Goal: Task Accomplishment & Management: Manage account settings

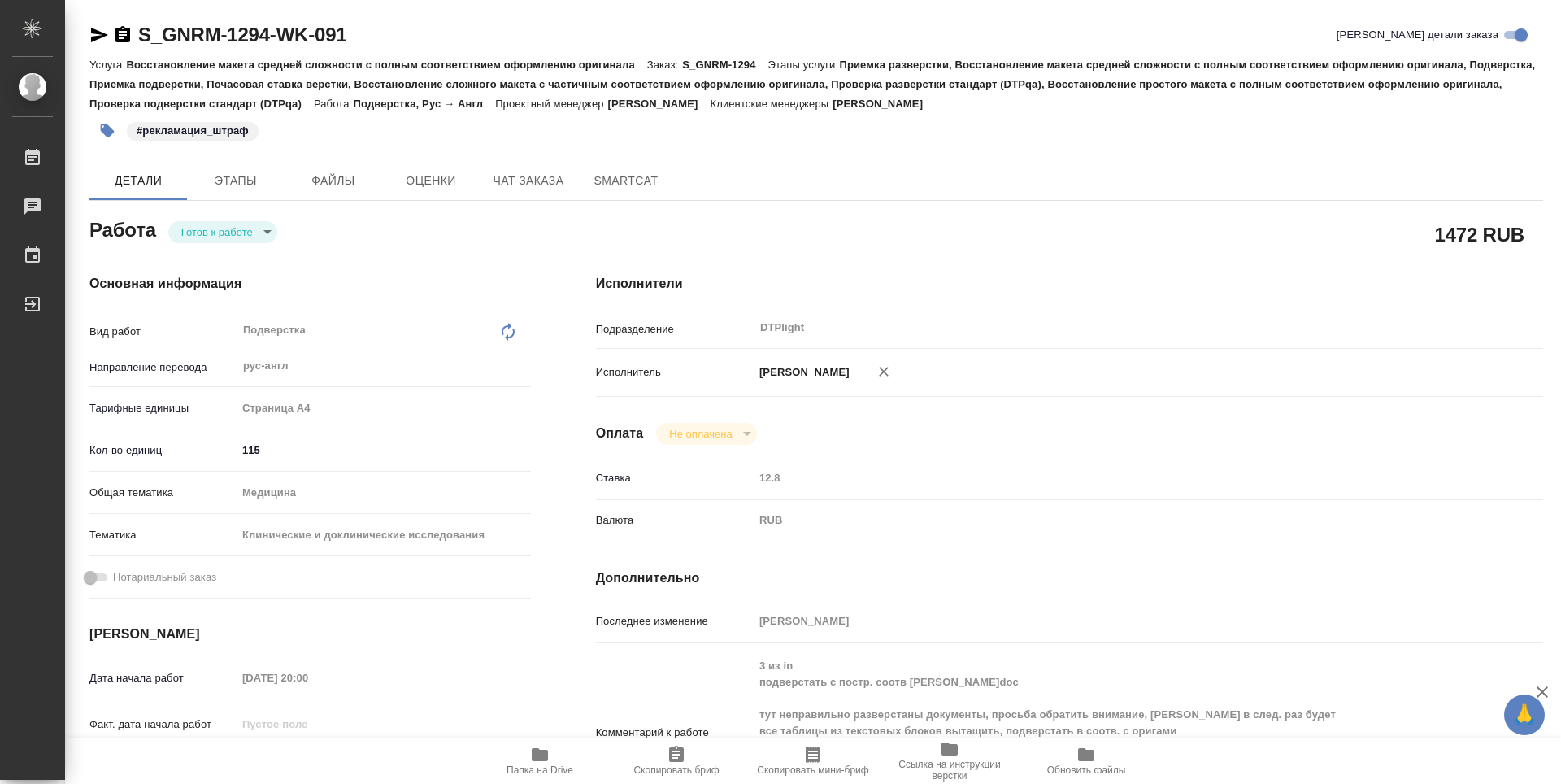
click at [752, 159] on div "S_GNRM-1294-WK-091 Кратко детали заказа Услуга Восстановление макета средней сл…" at bounding box center [816, 711] width 1472 height 1422
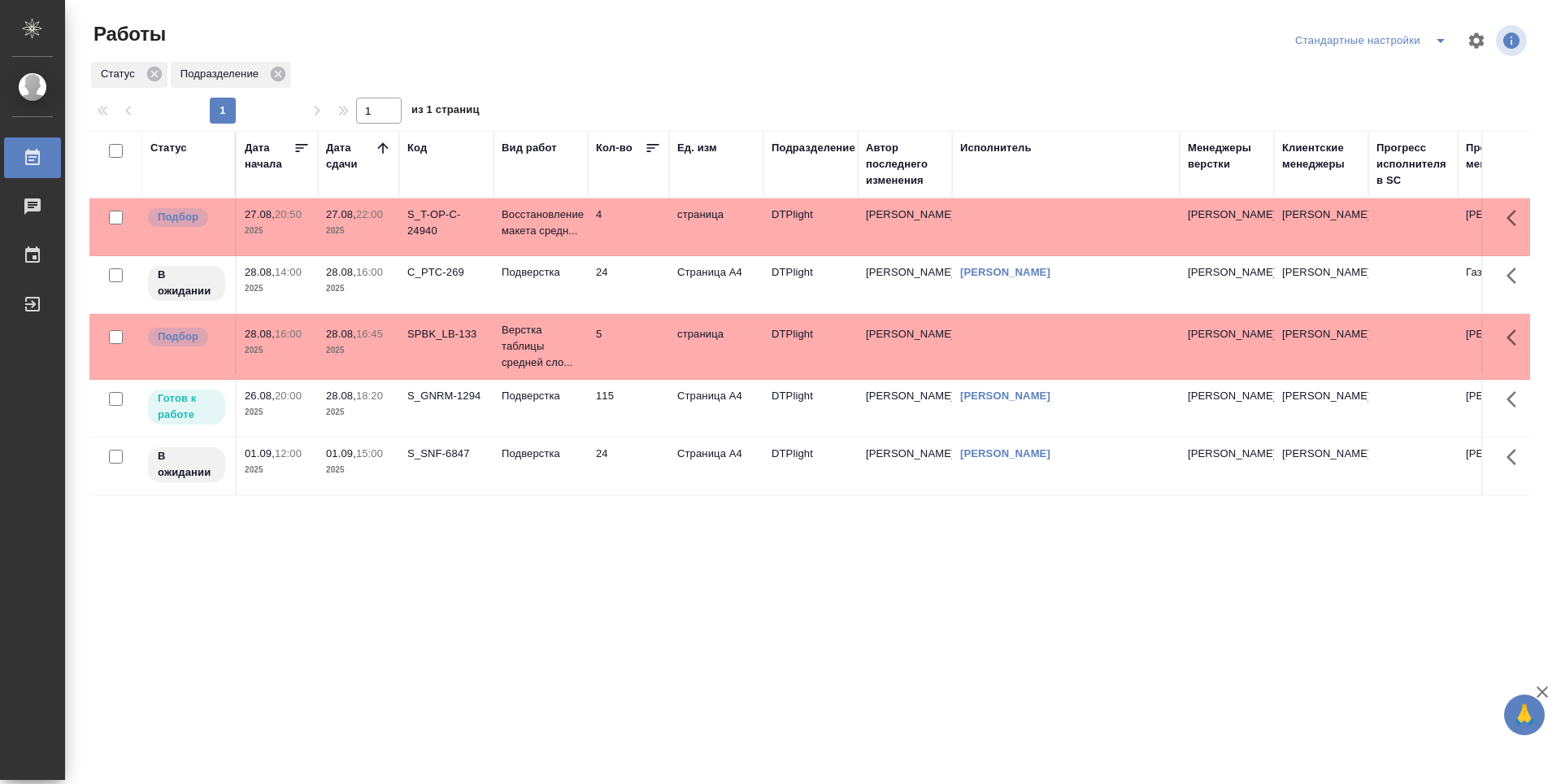
click at [435, 348] on td "SPBK_LB-133" at bounding box center [447, 346] width 94 height 57
click at [436, 348] on td "SPBK_LB-133" at bounding box center [447, 346] width 94 height 57
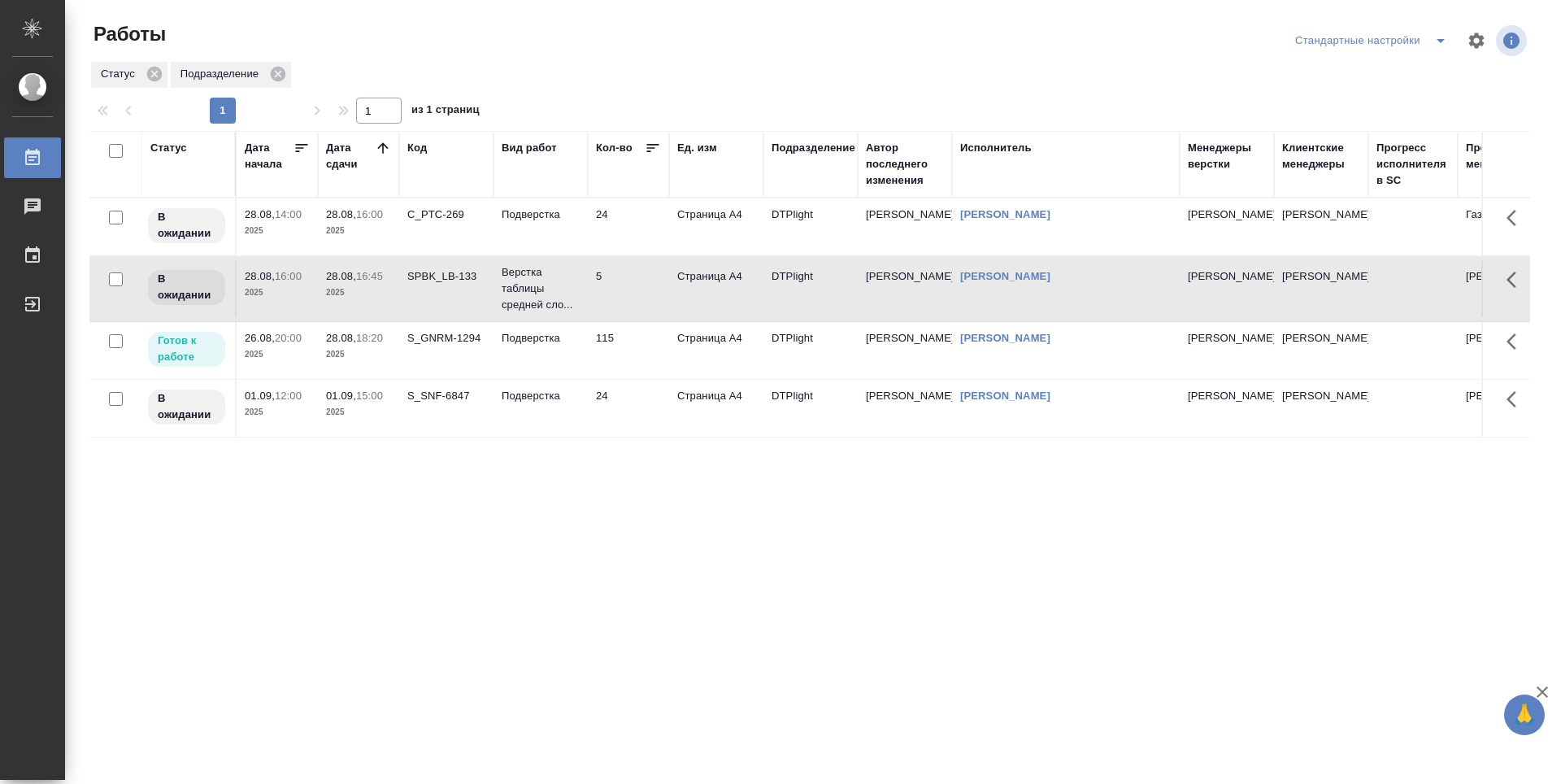
click at [687, 544] on div "Статус Дата начала Дата сдачи Код Вид работ Кол-во Ед. изм Подразделение Автор …" at bounding box center [810, 423] width 1441 height 586
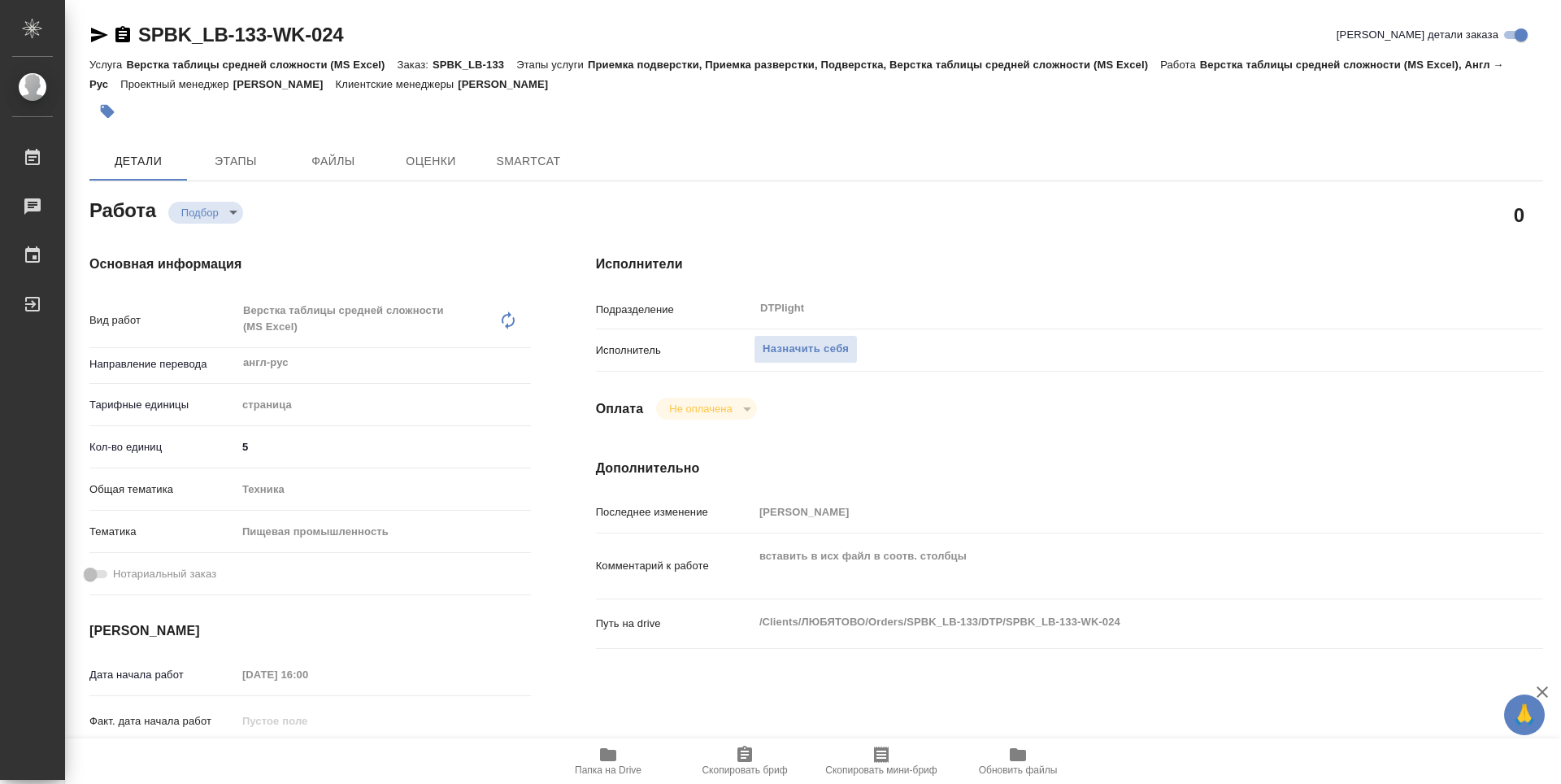
type textarea "x"
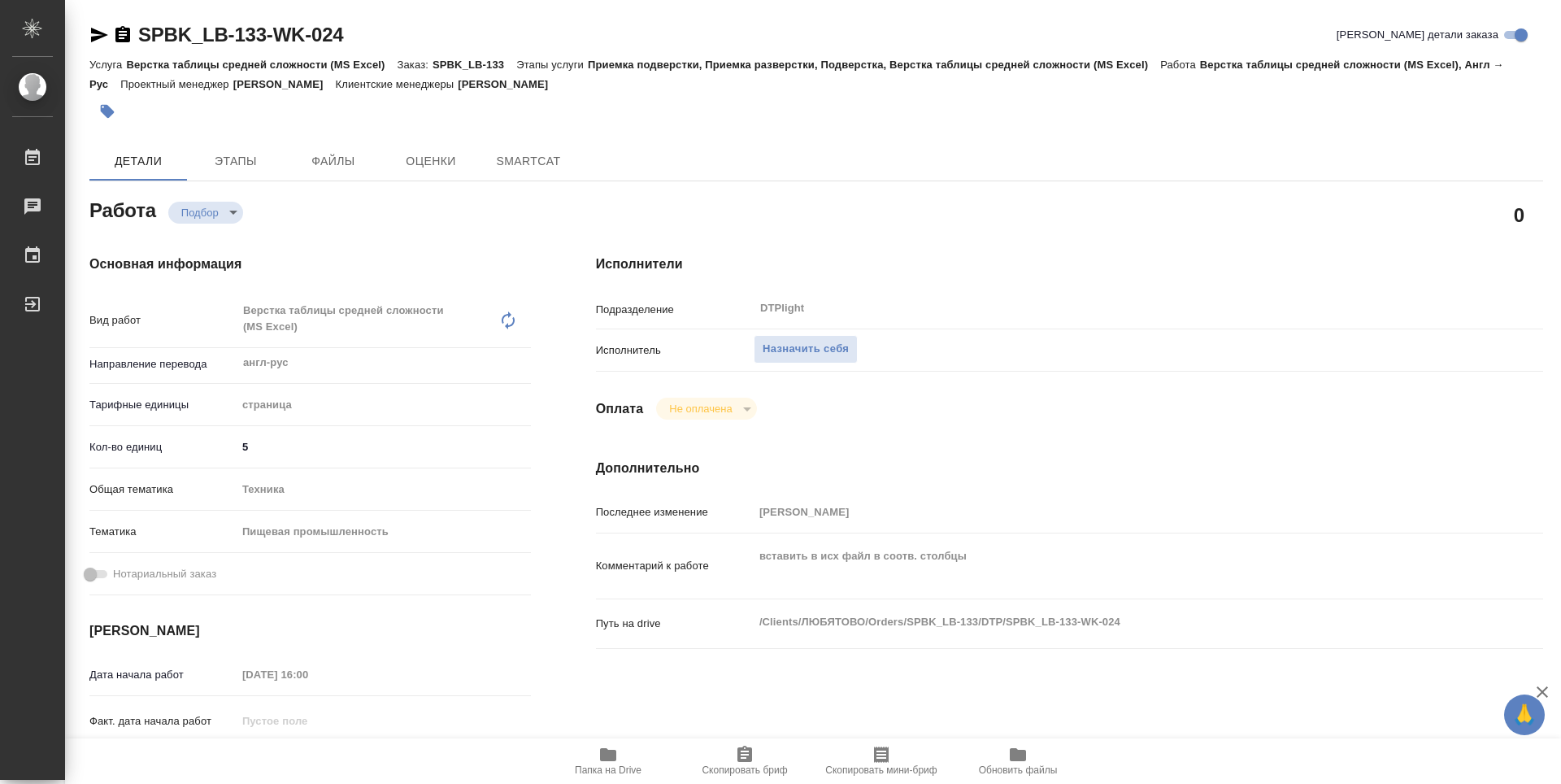
type textarea "x"
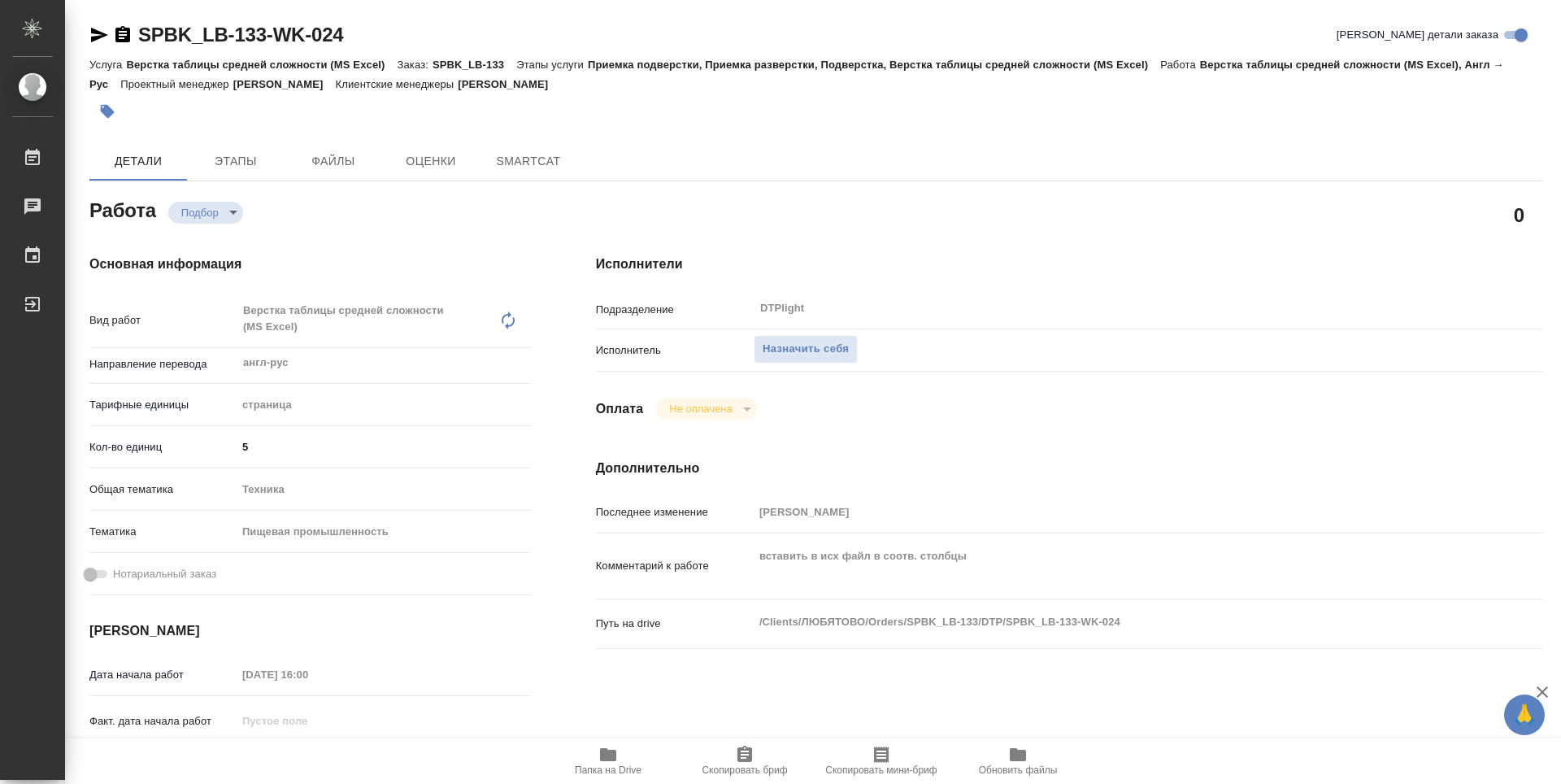
type textarea "x"
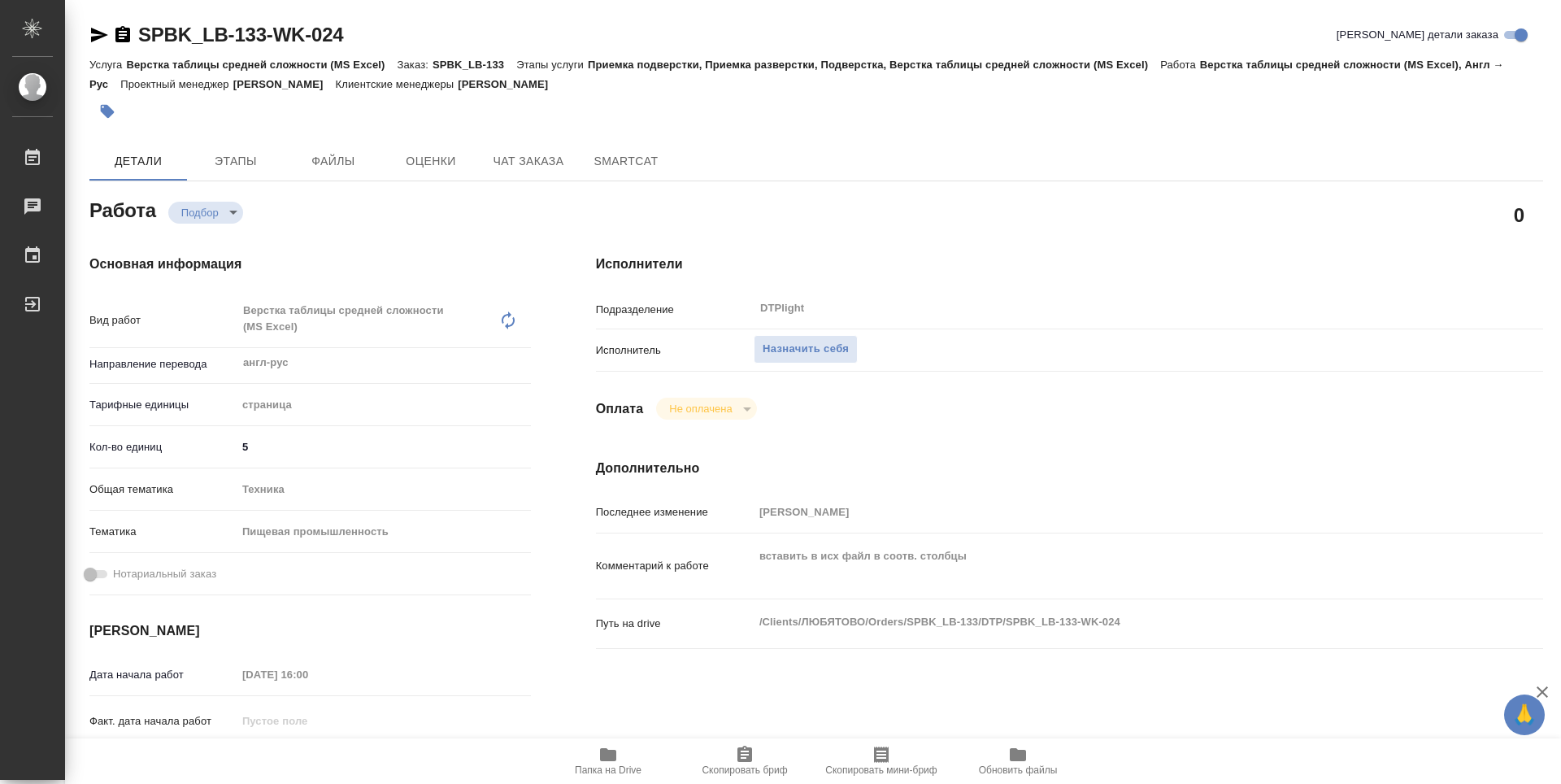
type textarea "x"
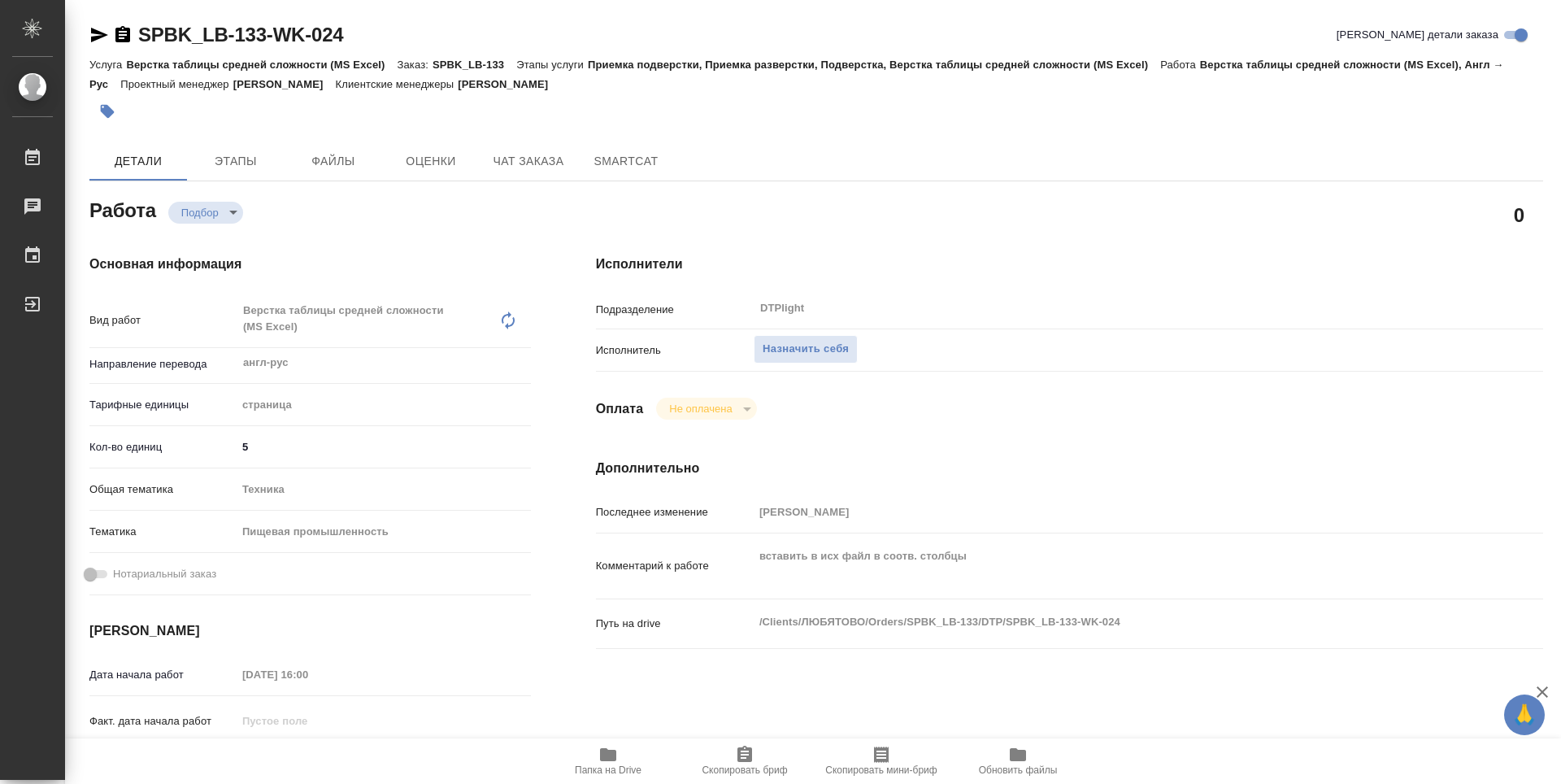
click at [608, 764] on span "Папка на Drive" at bounding box center [607, 770] width 67 height 11
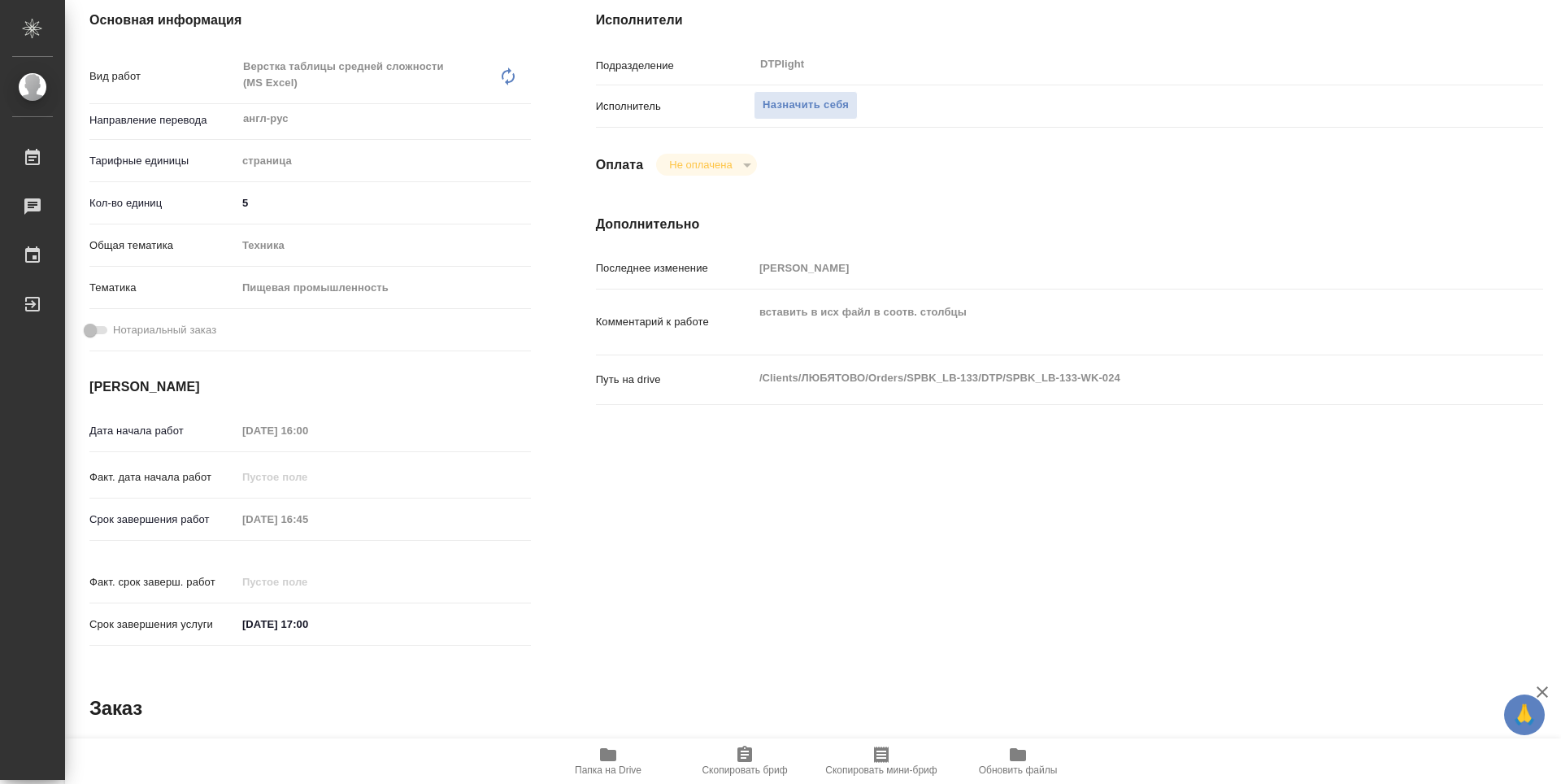
type textarea "x"
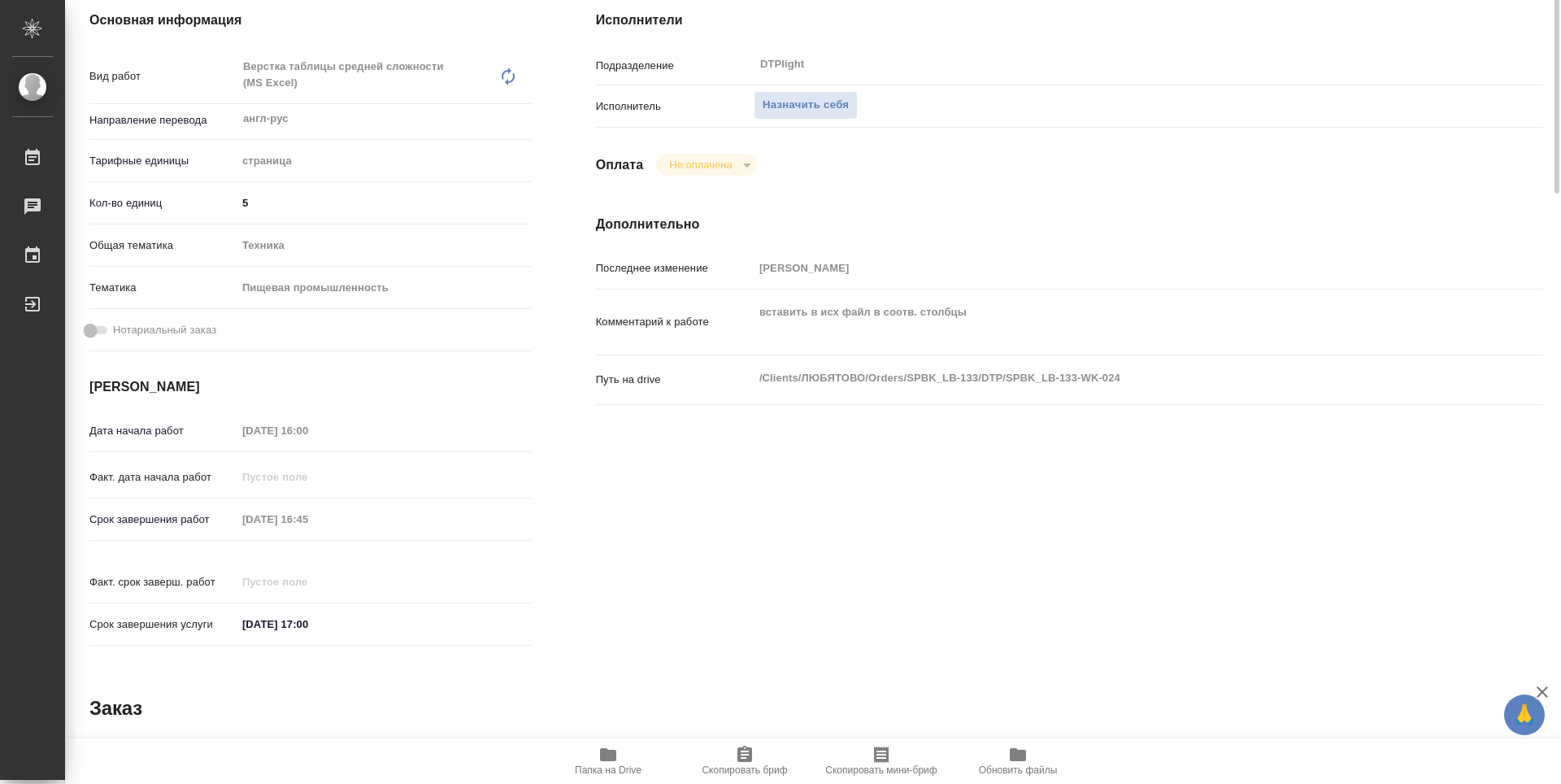
scroll to position [0, 0]
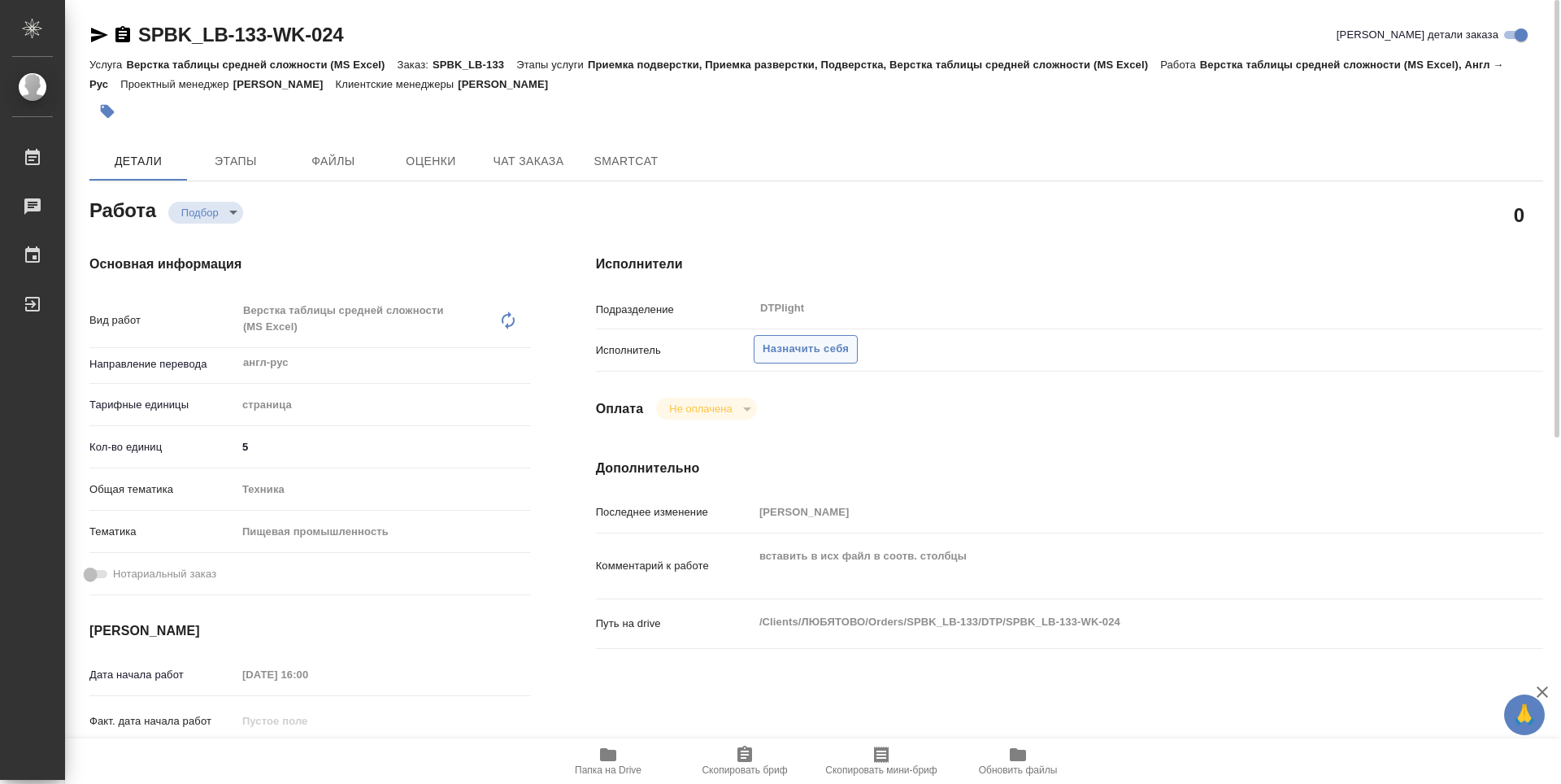
click at [808, 353] on span "Назначить себя" at bounding box center [806, 349] width 87 height 19
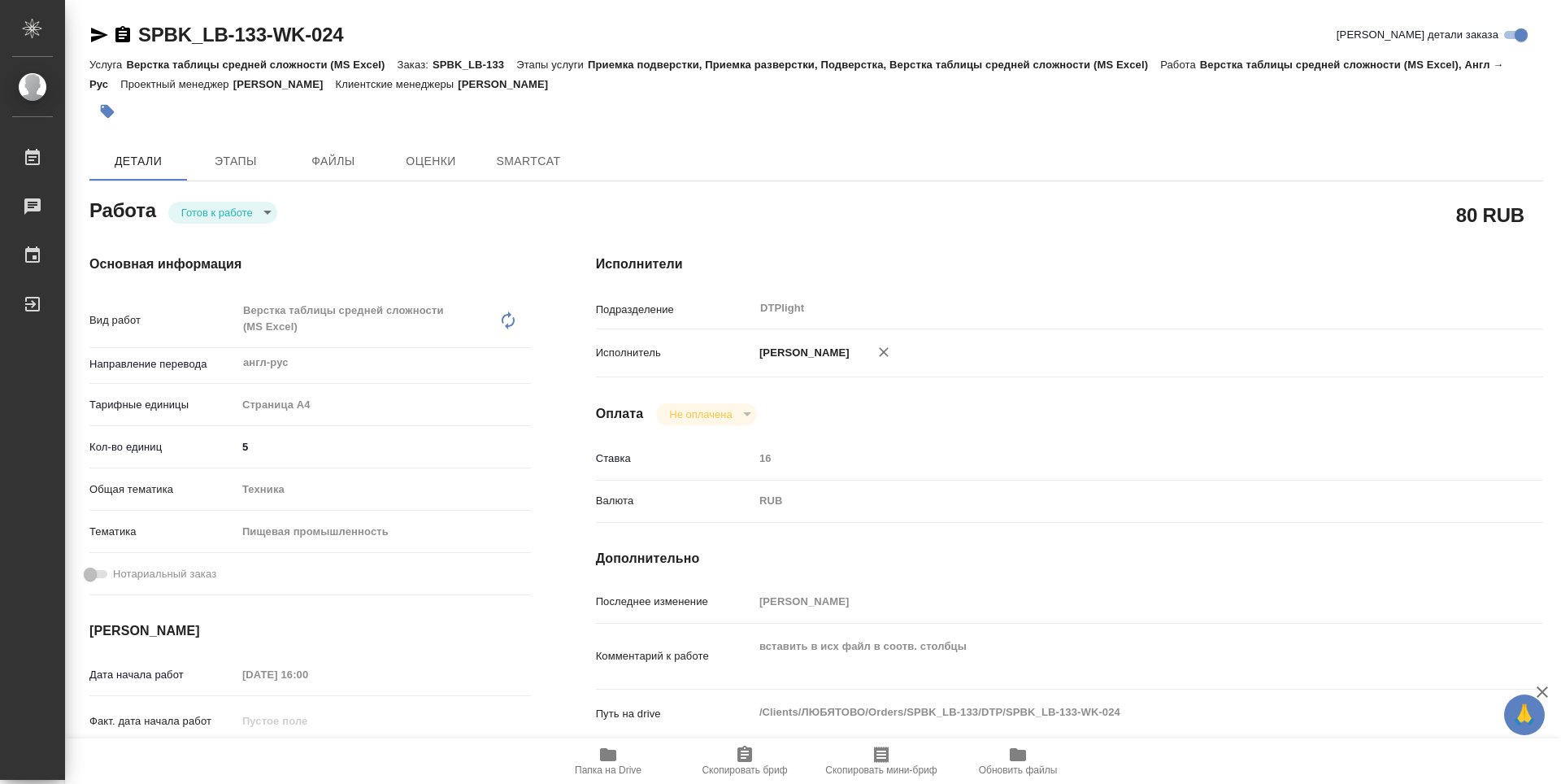
type textarea "x"
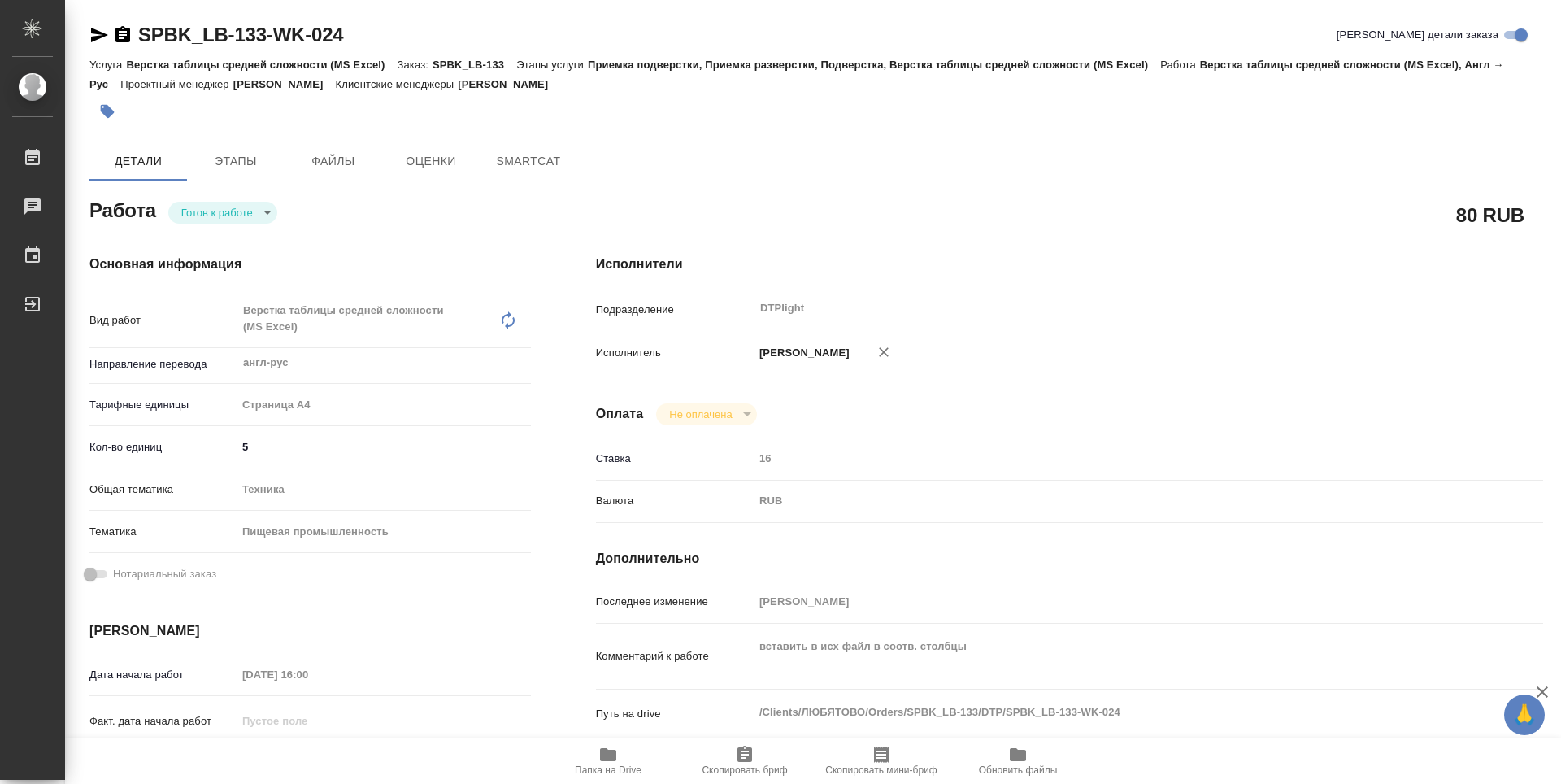
type textarea "x"
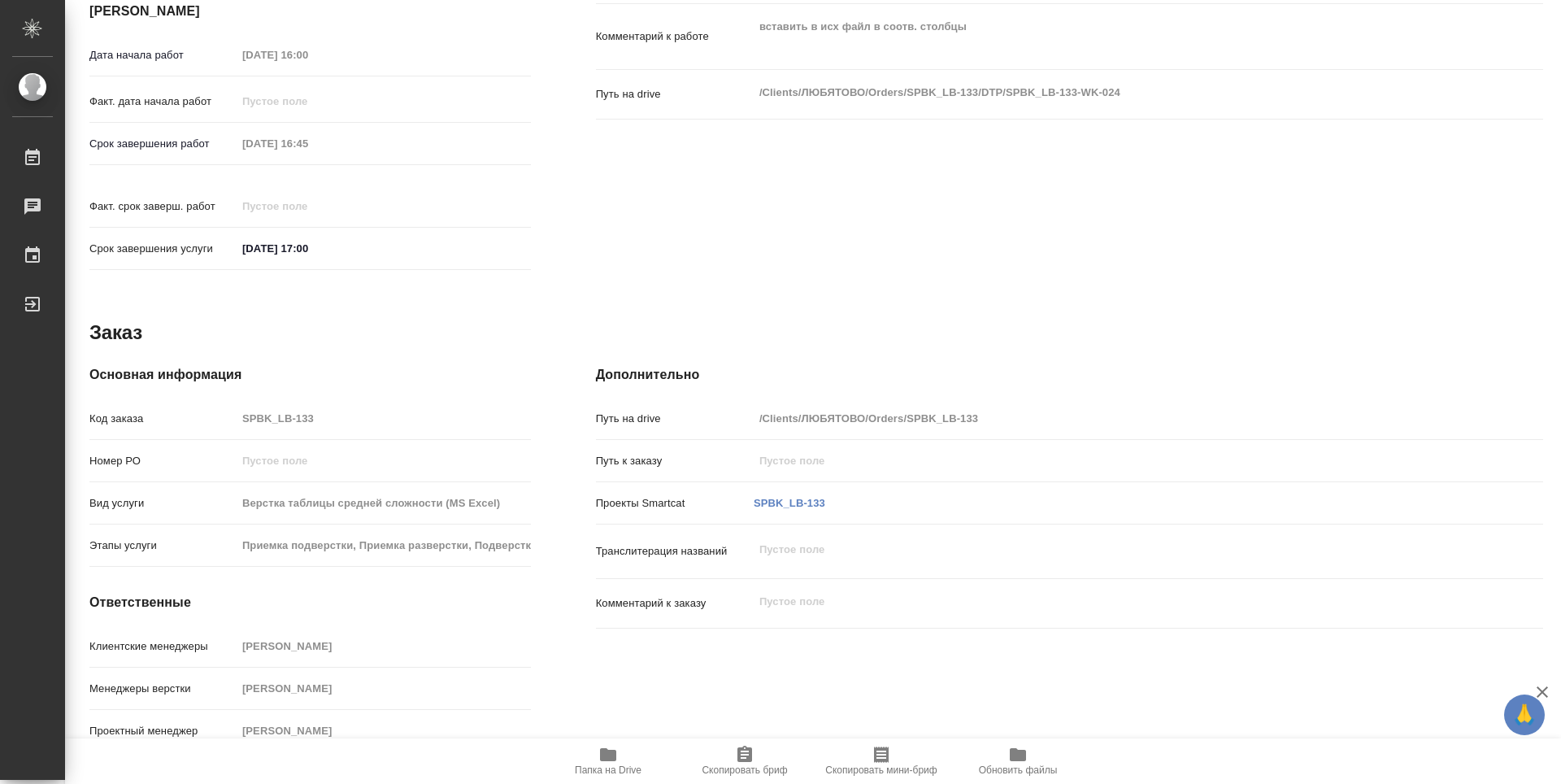
type textarea "x"
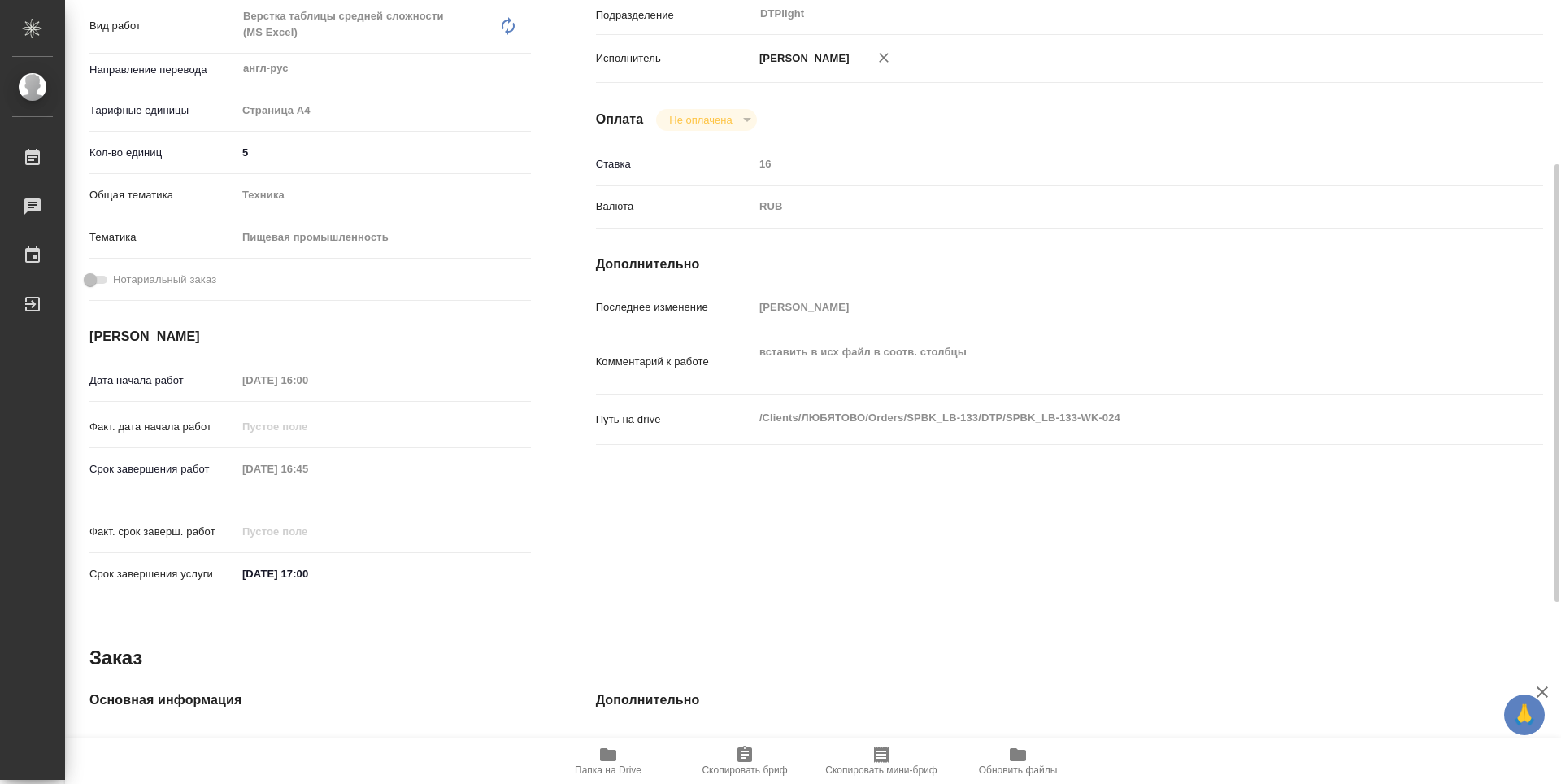
type textarea "x"
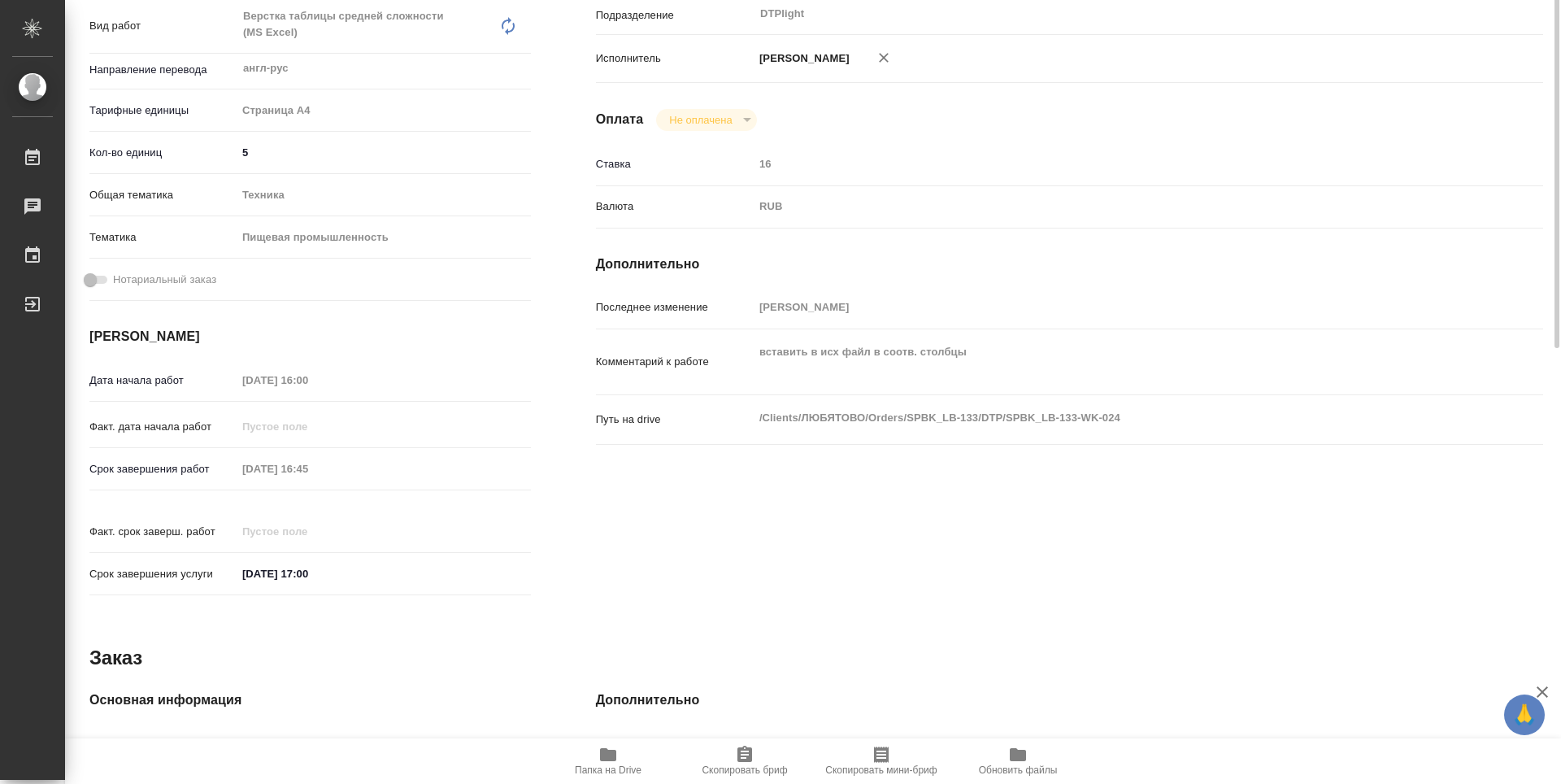
scroll to position [51, 0]
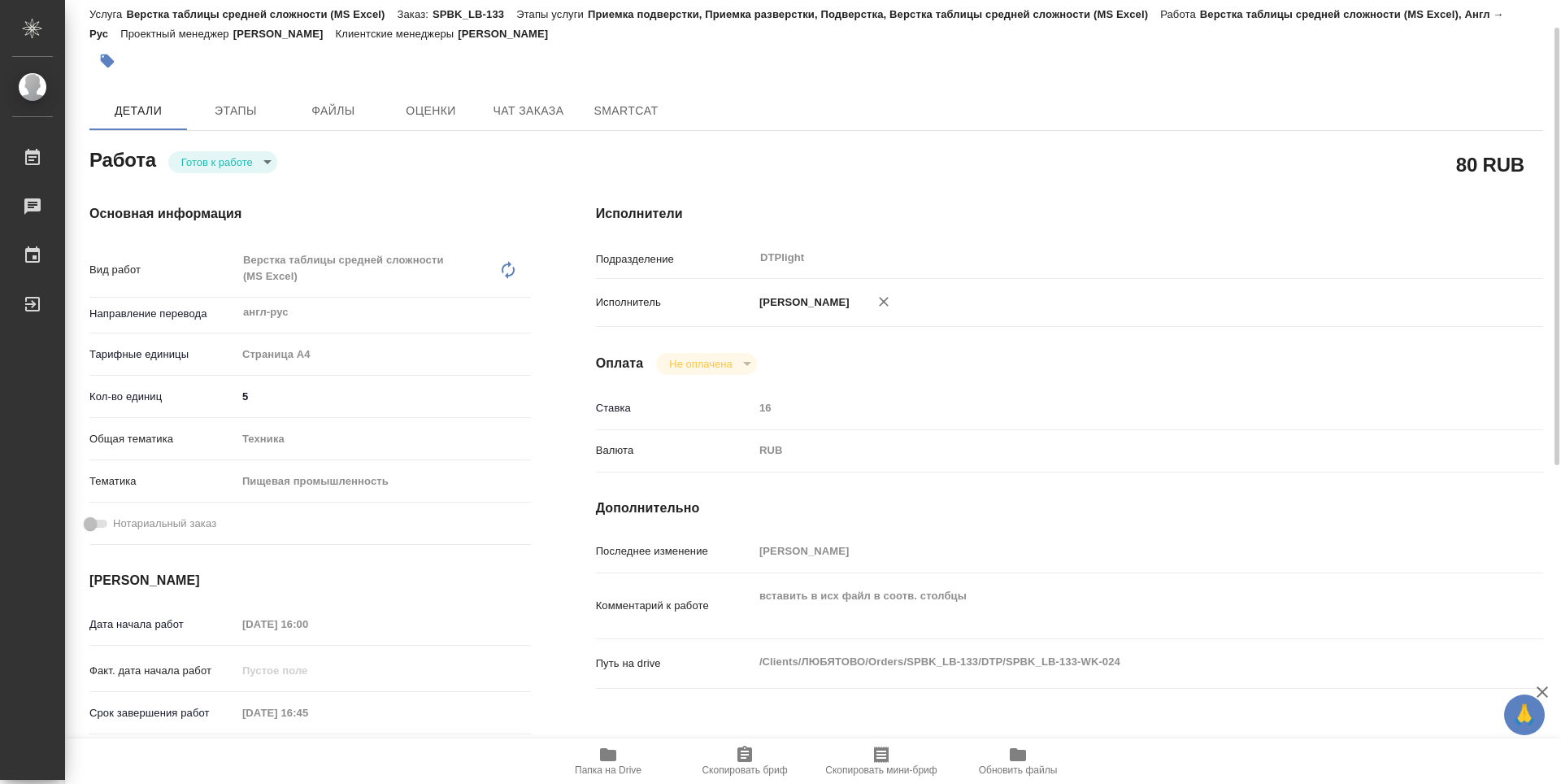
type textarea "x"
